Goal: Task Accomplishment & Management: Manage account settings

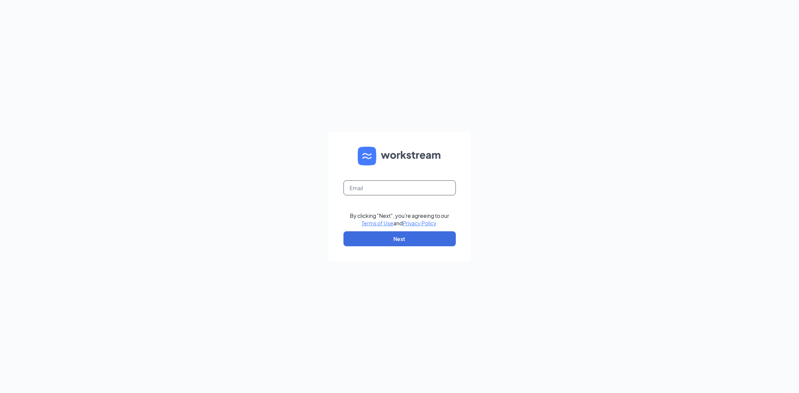
click at [363, 184] on input "text" at bounding box center [399, 188] width 112 height 15
type input "[PERSON_NAME][EMAIL_ADDRESS][DOMAIN_NAME]"
click at [375, 232] on button "Next" at bounding box center [399, 238] width 112 height 15
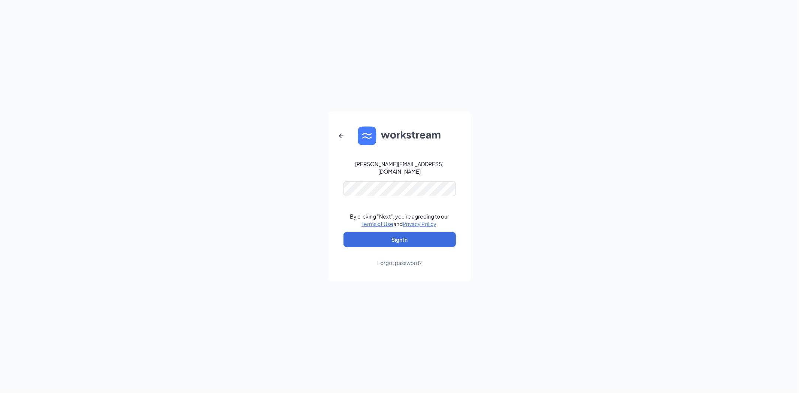
click at [382, 247] on link "Forgot password?" at bounding box center [399, 256] width 45 height 19
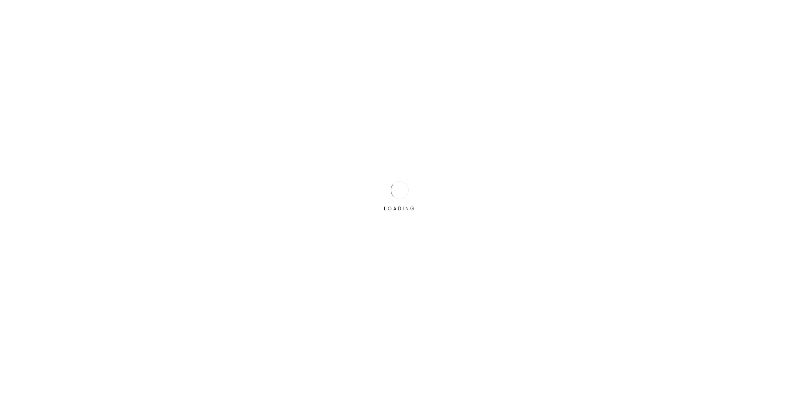
click at [382, 234] on div "LOADING" at bounding box center [399, 196] width 799 height 393
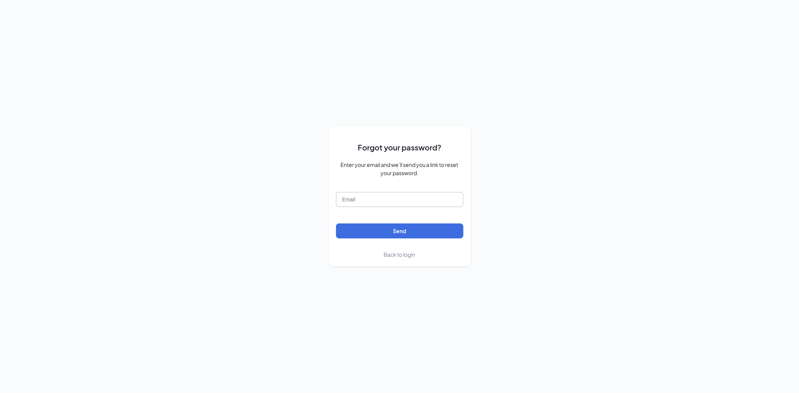
click at [386, 195] on input "text" at bounding box center [399, 199] width 127 height 15
type input "chrisbailey.we@gmail.com"
click at [410, 227] on button "Send" at bounding box center [399, 231] width 127 height 15
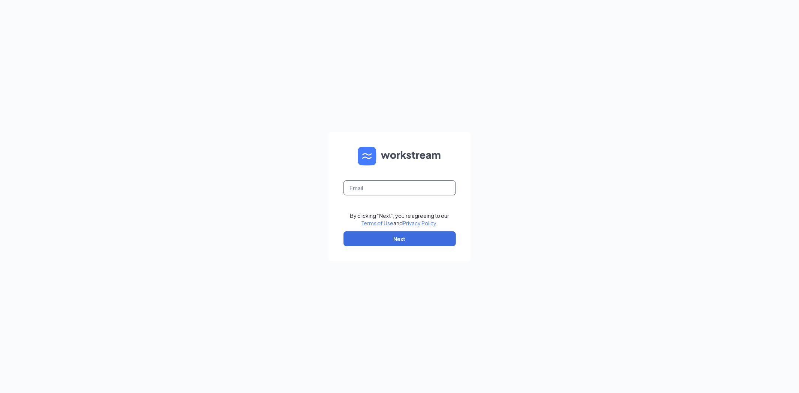
click at [379, 185] on input "text" at bounding box center [399, 188] width 112 height 15
type input "[PERSON_NAME][EMAIL_ADDRESS][DOMAIN_NAME]"
click at [399, 235] on button "Next" at bounding box center [399, 238] width 112 height 15
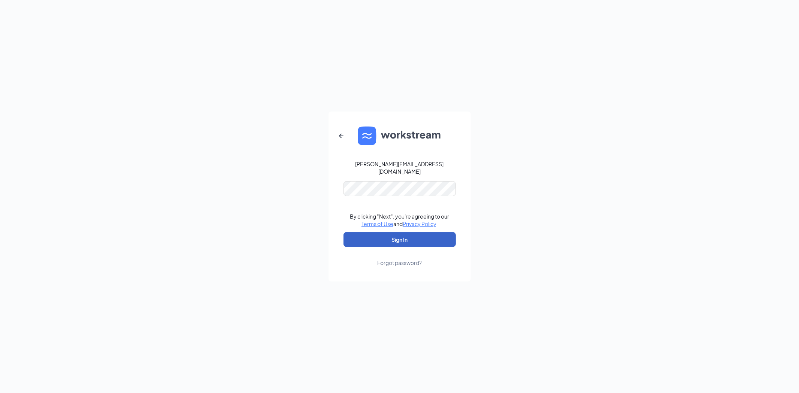
click at [400, 234] on button "Sign In" at bounding box center [399, 239] width 112 height 15
